Goal: Information Seeking & Learning: Learn about a topic

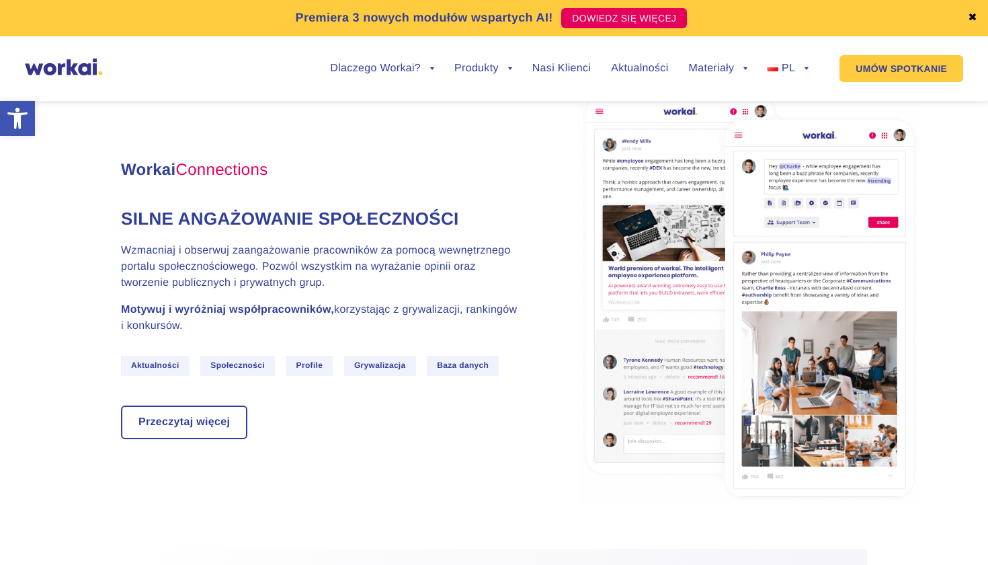
scroll to position [1294, 0]
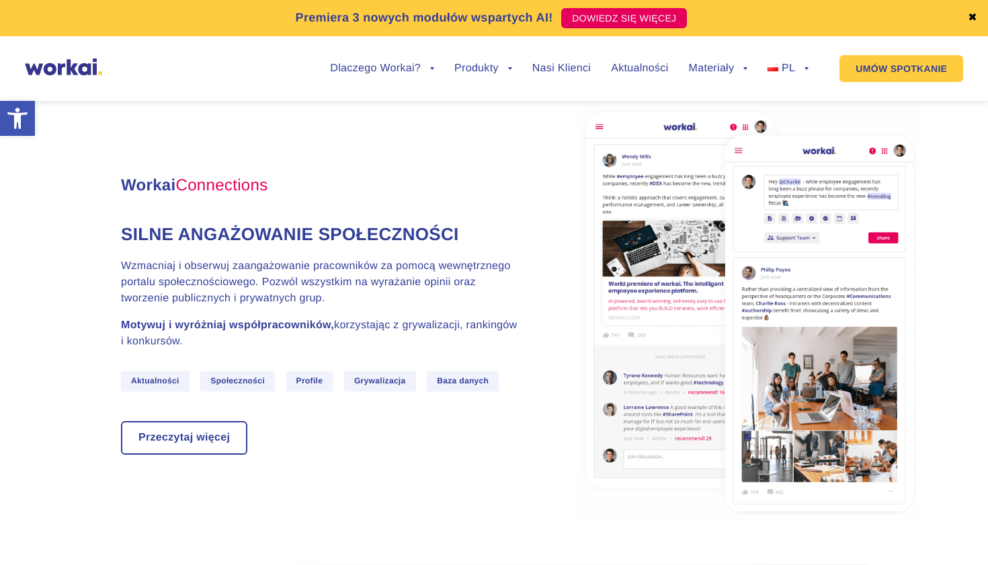
drag, startPoint x: 286, startPoint y: 178, endPoint x: 96, endPoint y: 175, distance: 189.5
copy h3 "Workai Connections"
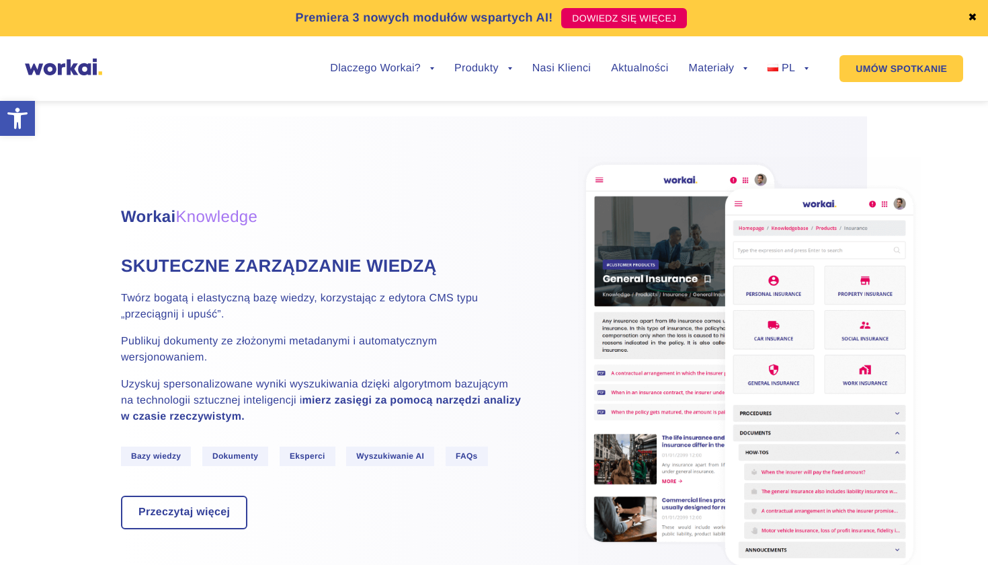
scroll to position [1813, 0]
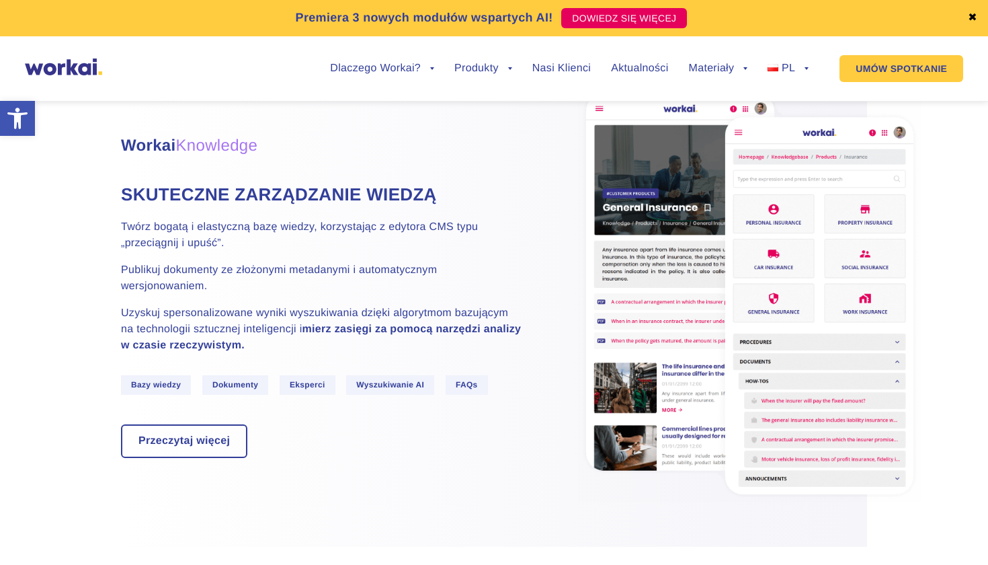
drag, startPoint x: 273, startPoint y: 139, endPoint x: 89, endPoint y: 138, distance: 184.1
copy h3 "Workai Knowledge"
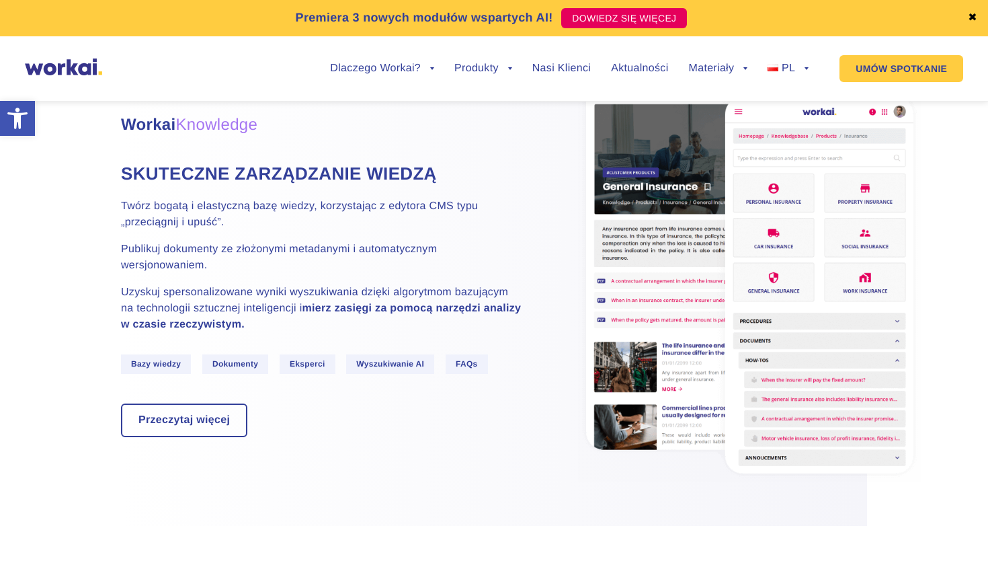
scroll to position [1842, 0]
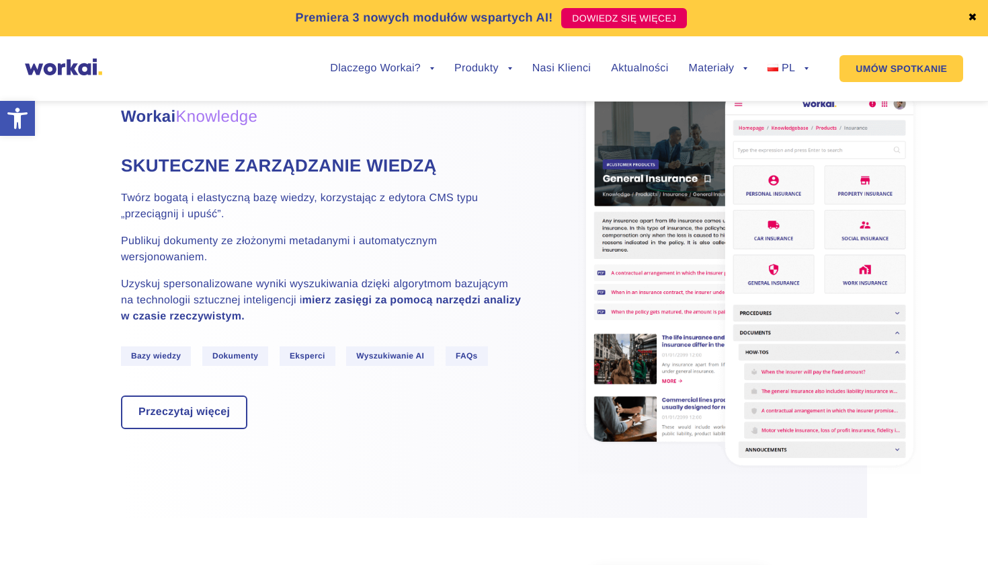
click at [382, 286] on p "Uzyskuj spersonalizowane wyniki wyszukiwania dzięki algorytmom bazującym na tec…" at bounding box center [322, 300] width 403 height 48
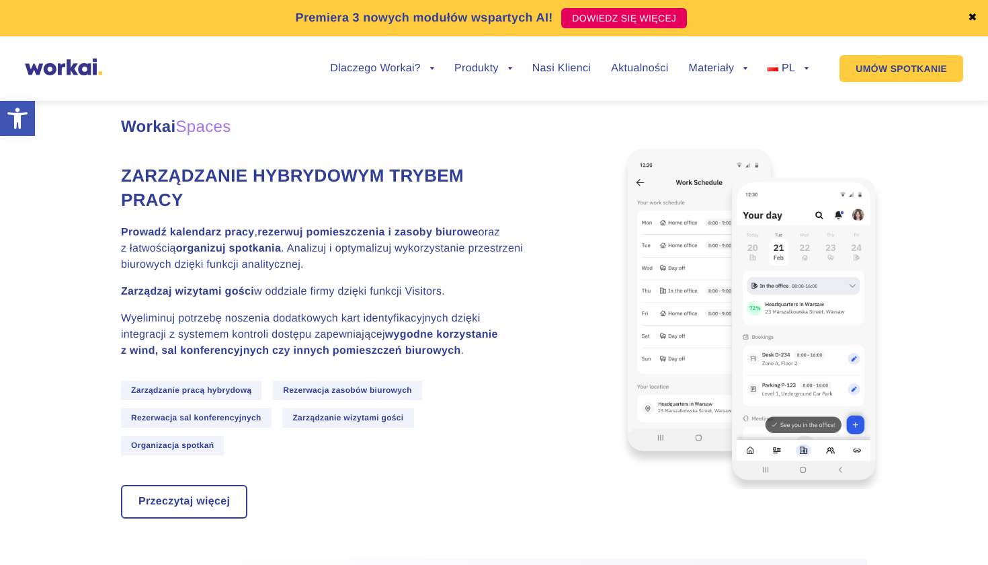
scroll to position [3311, 0]
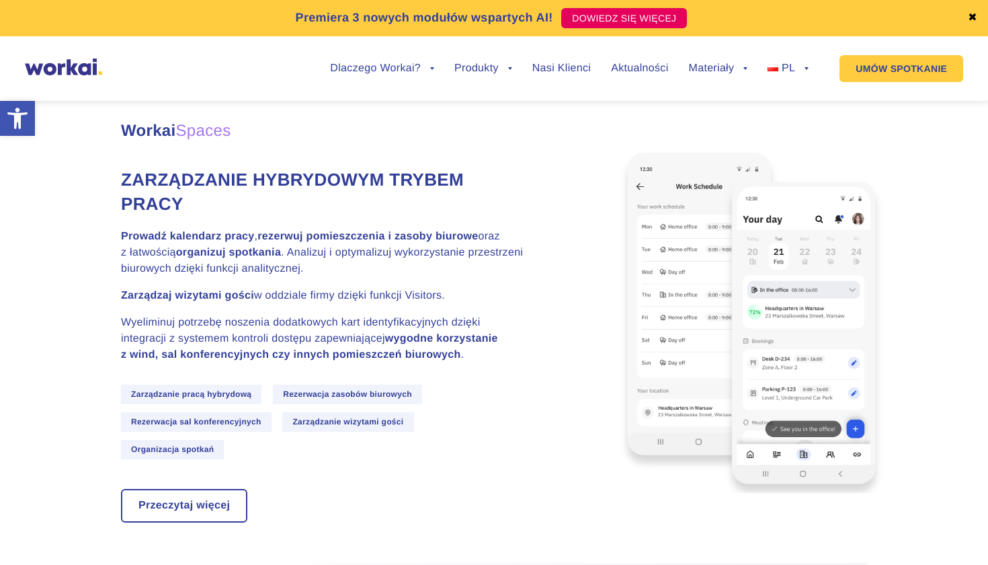
drag, startPoint x: 253, startPoint y: 131, endPoint x: 122, endPoint y: 130, distance: 131.0
click at [122, 130] on h3 "Workai Spaces" at bounding box center [322, 131] width 403 height 24
copy h3 "Workai Spaces"
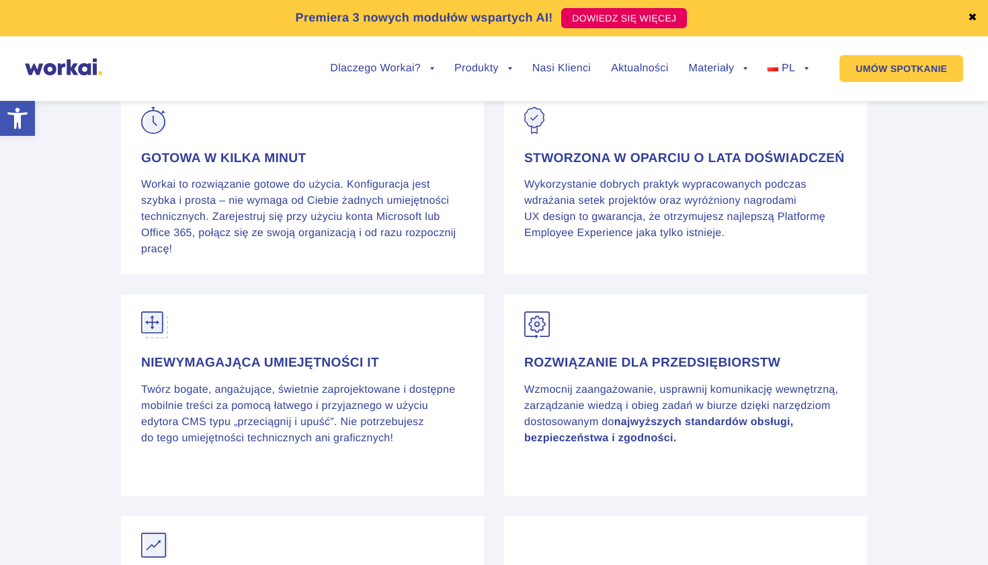
scroll to position [5313, 0]
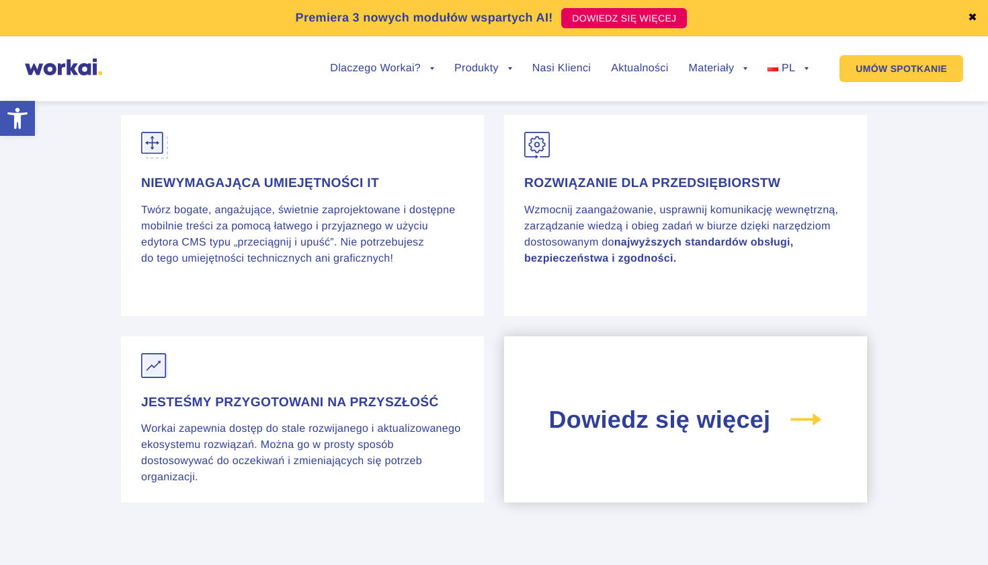
click at [591, 422] on div "Dowiedz się więcej" at bounding box center [685, 419] width 363 height 167
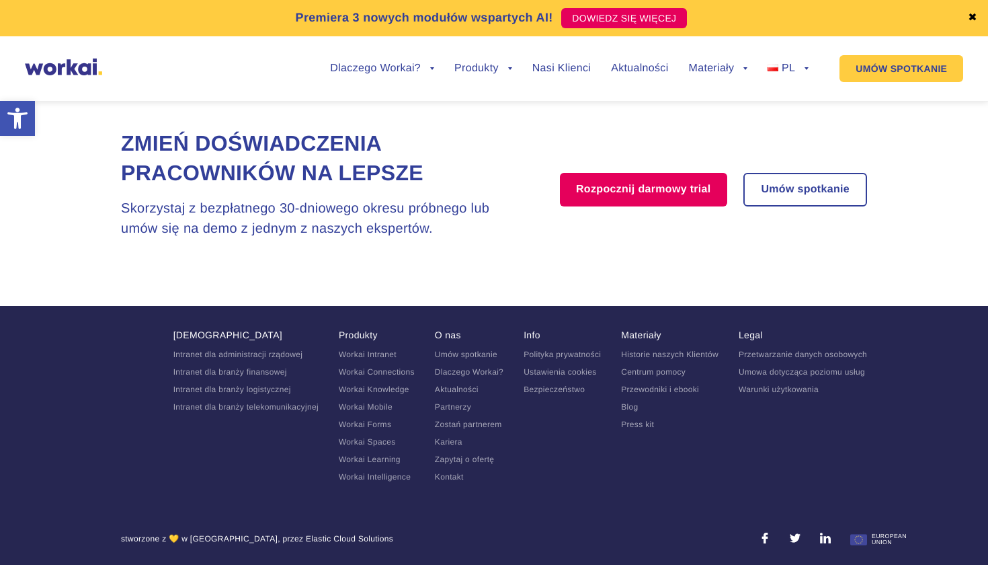
scroll to position [2819, 0]
click at [69, 64] on img at bounding box center [63, 66] width 77 height 17
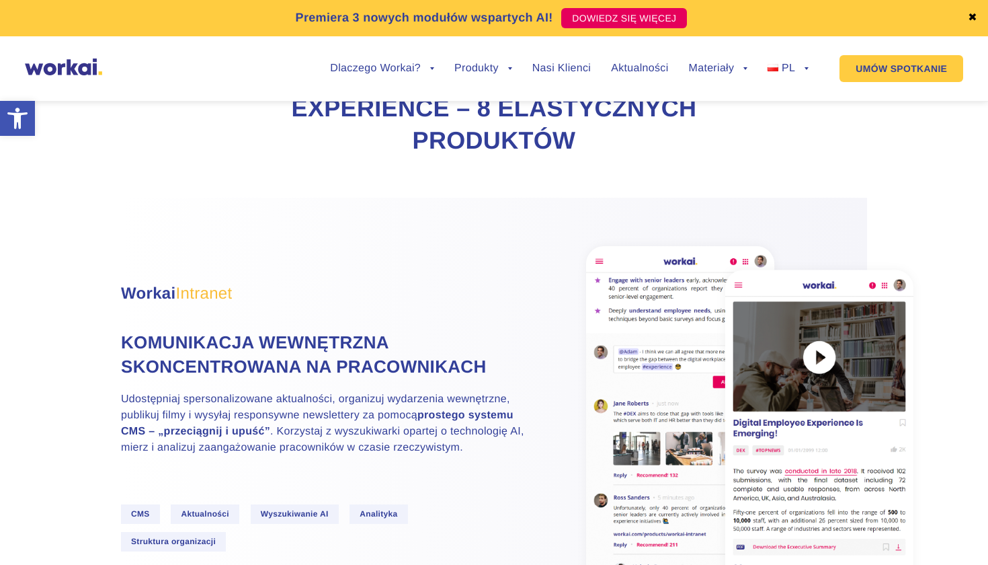
scroll to position [782, 0]
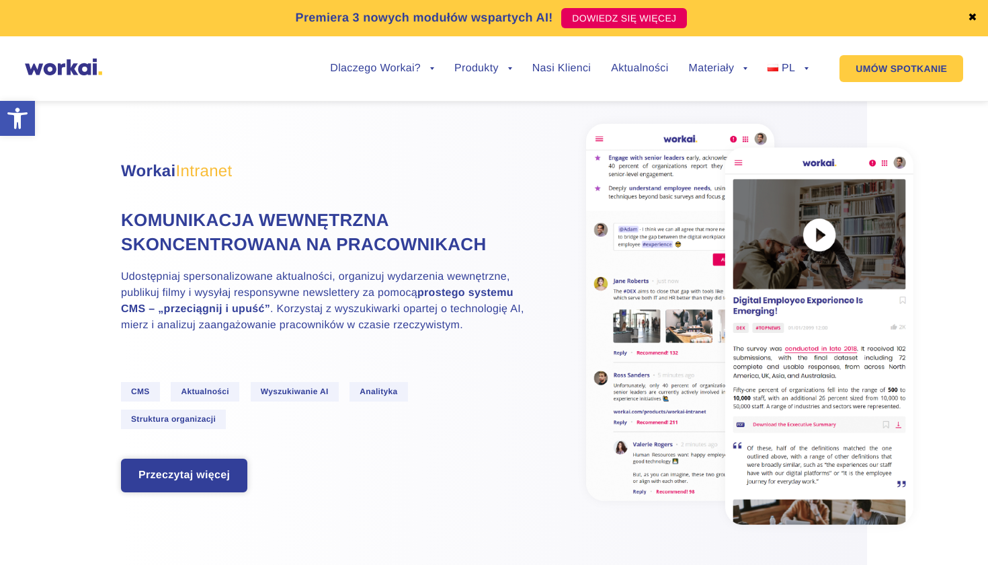
click at [192, 485] on link "Przeczytaj więcej" at bounding box center [184, 475] width 124 height 31
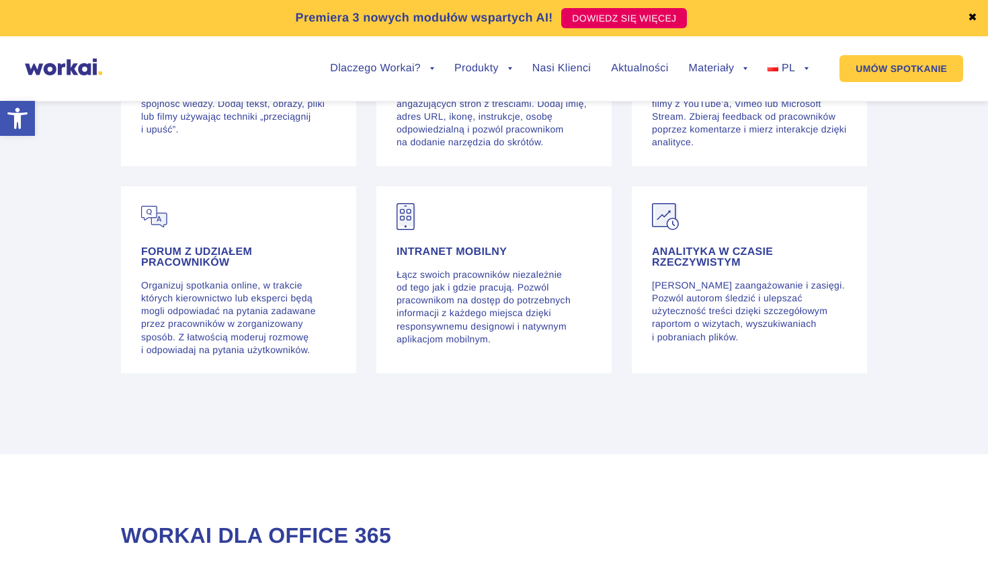
scroll to position [4066, 0]
